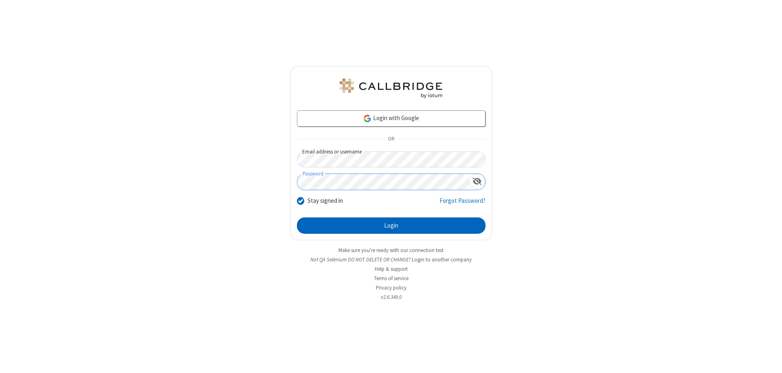
click at [391, 226] on button "Login" at bounding box center [391, 226] width 189 height 16
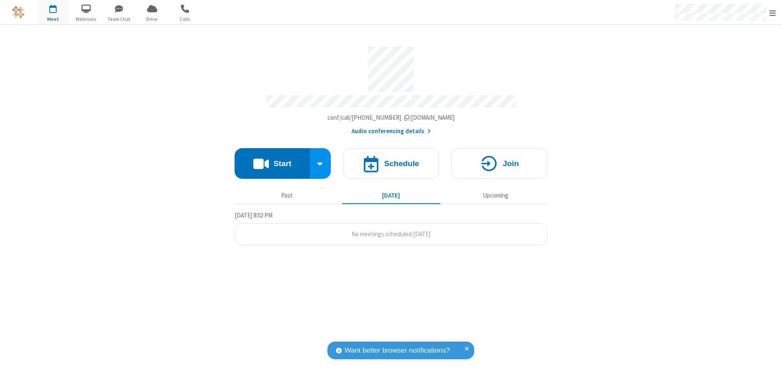
click at [773, 13] on span "Open menu" at bounding box center [773, 13] width 7 height 8
click at [725, 54] on div "Settings" at bounding box center [726, 55] width 114 height 22
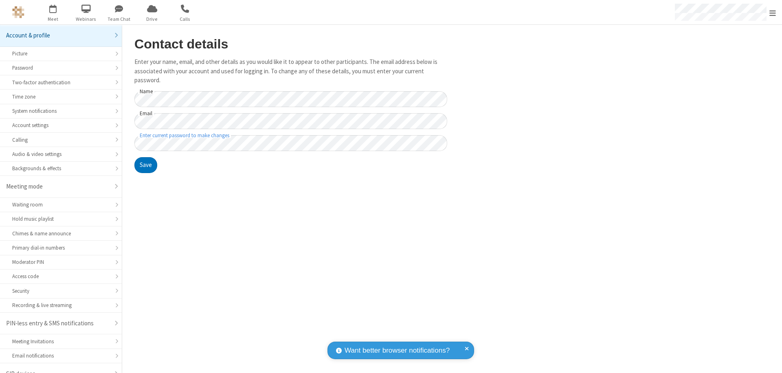
scroll to position [11, 0]
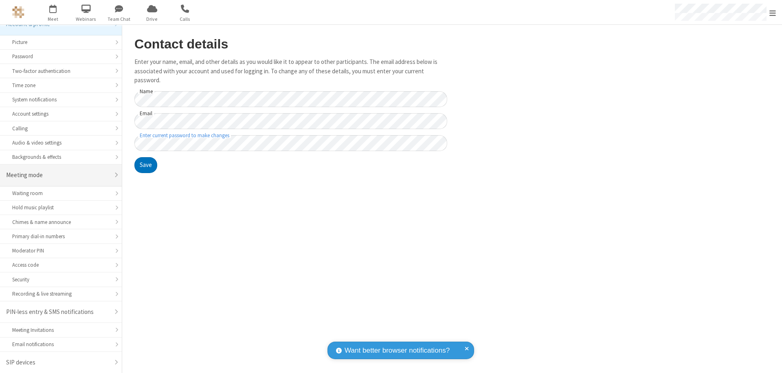
click at [58, 175] on div "Meeting mode" at bounding box center [57, 175] width 103 height 9
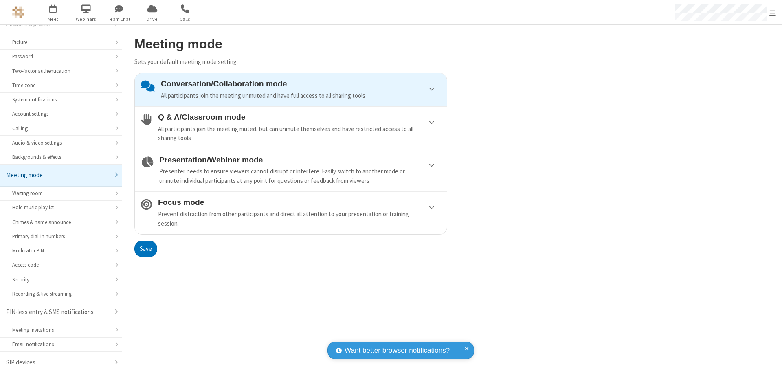
click at [291, 90] on div "Conversation/Collaboration mode All participants join the meeting unmuted and h…" at bounding box center [301, 89] width 280 height 21
click at [145, 249] on button "Save" at bounding box center [145, 249] width 23 height 16
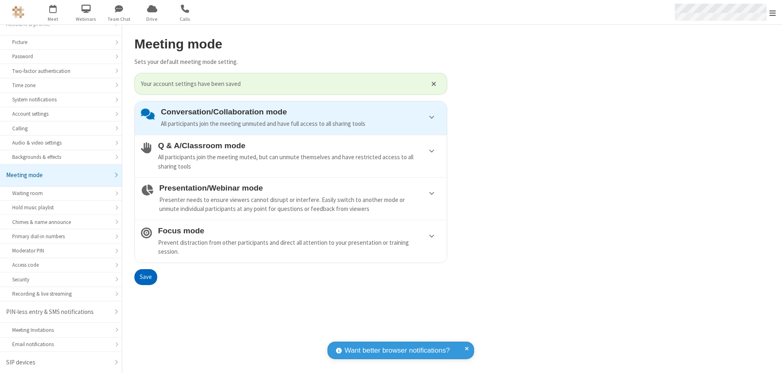
click at [773, 12] on span "Open menu" at bounding box center [773, 13] width 7 height 8
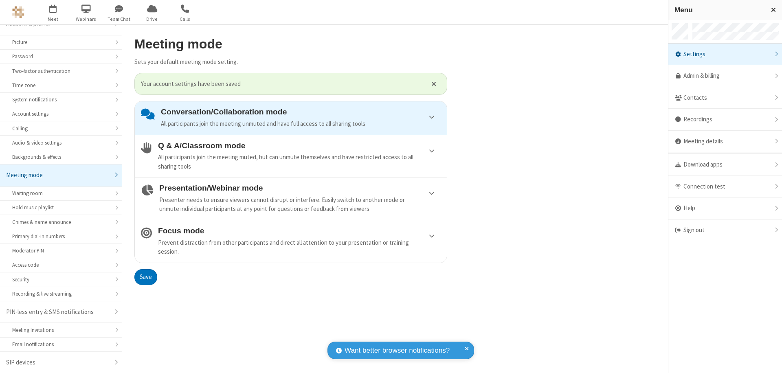
click at [725, 230] on div "Sign out" at bounding box center [726, 231] width 114 height 22
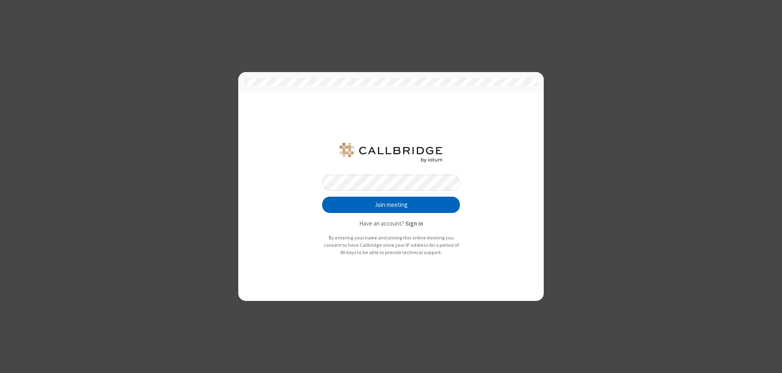
click at [391, 205] on button "Join meeting" at bounding box center [391, 205] width 138 height 16
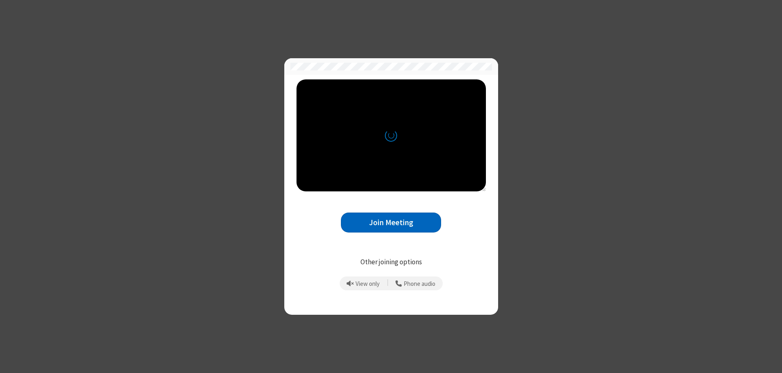
click at [391, 222] on button "Join Meeting" at bounding box center [391, 223] width 100 height 20
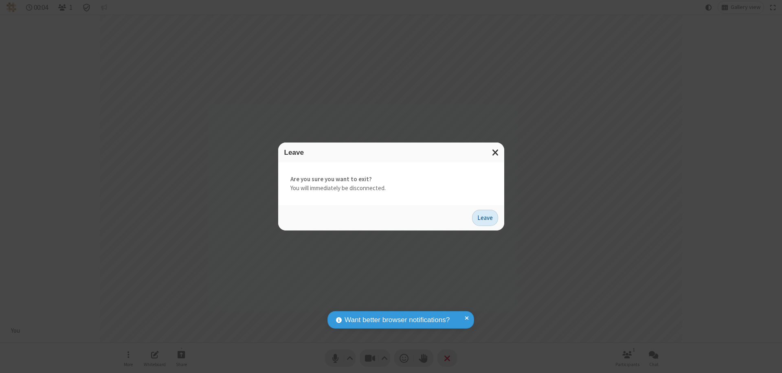
click at [485, 218] on button "Leave" at bounding box center [485, 218] width 26 height 16
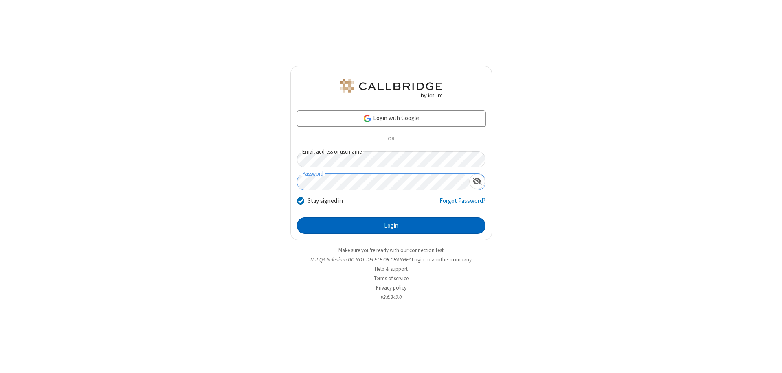
click at [391, 226] on button "Login" at bounding box center [391, 226] width 189 height 16
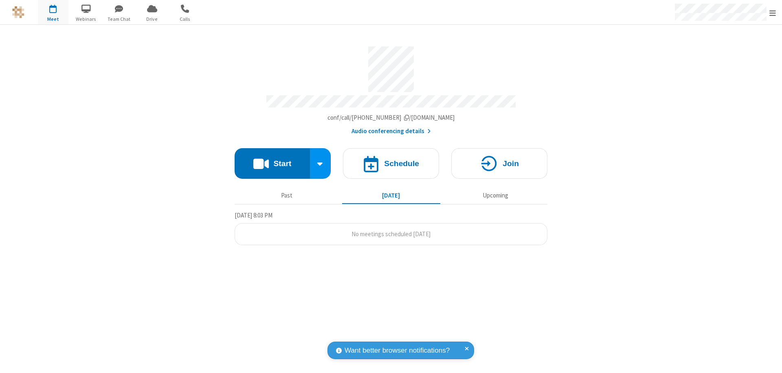
click at [773, 13] on span "Open menu" at bounding box center [773, 13] width 7 height 8
click at [725, 54] on div "Settings" at bounding box center [726, 55] width 114 height 22
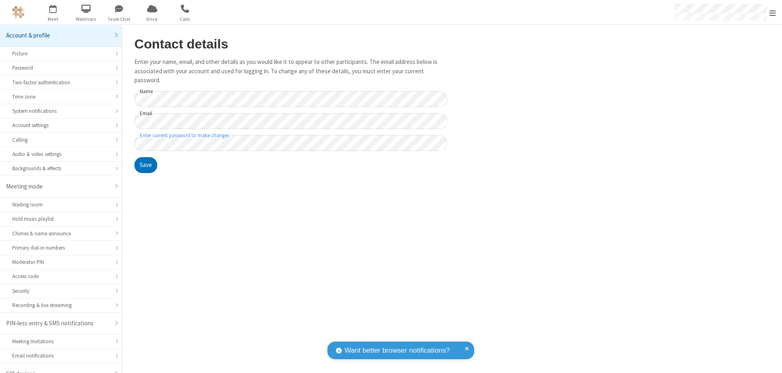
scroll to position [11, 0]
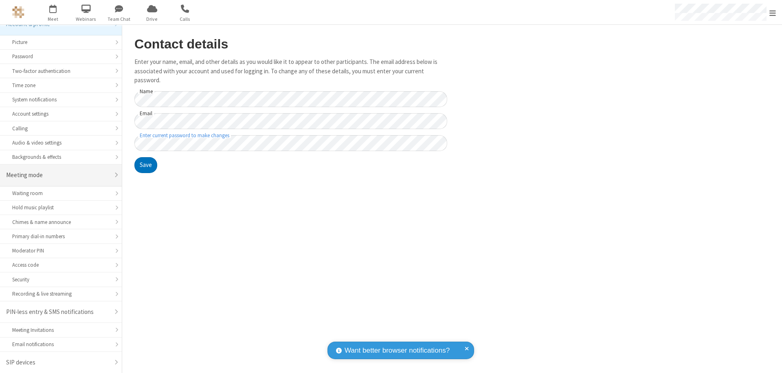
click at [58, 175] on div "Meeting mode" at bounding box center [57, 175] width 103 height 9
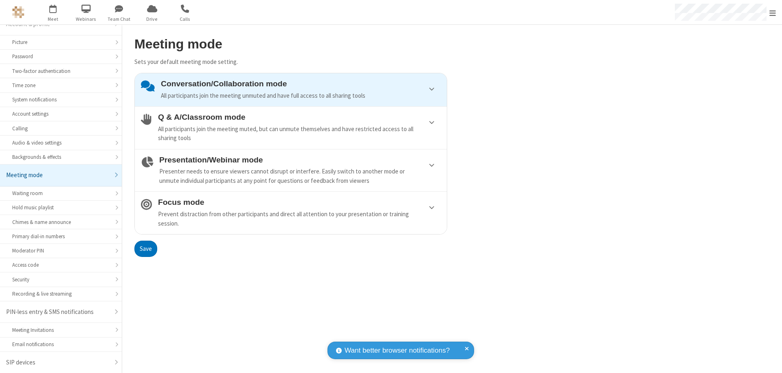
click at [291, 90] on div "Conversation/Collaboration mode All participants join the meeting unmuted and h…" at bounding box center [301, 89] width 280 height 21
click at [145, 249] on button "Save" at bounding box center [145, 249] width 23 height 16
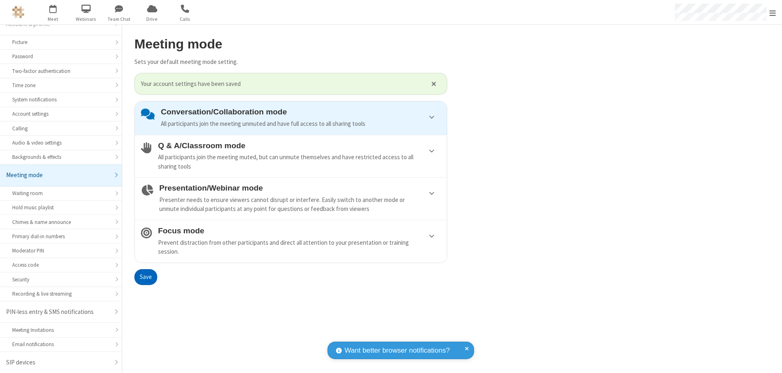
click at [773, 12] on span "Open menu" at bounding box center [773, 13] width 7 height 8
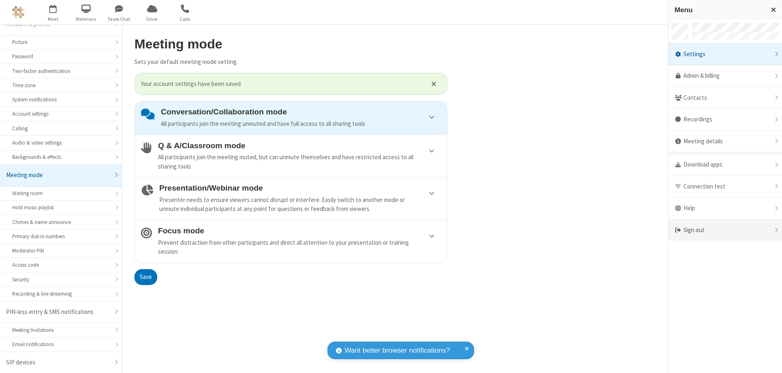
click at [725, 230] on div "Sign out" at bounding box center [726, 231] width 114 height 22
